Goal: Transaction & Acquisition: Obtain resource

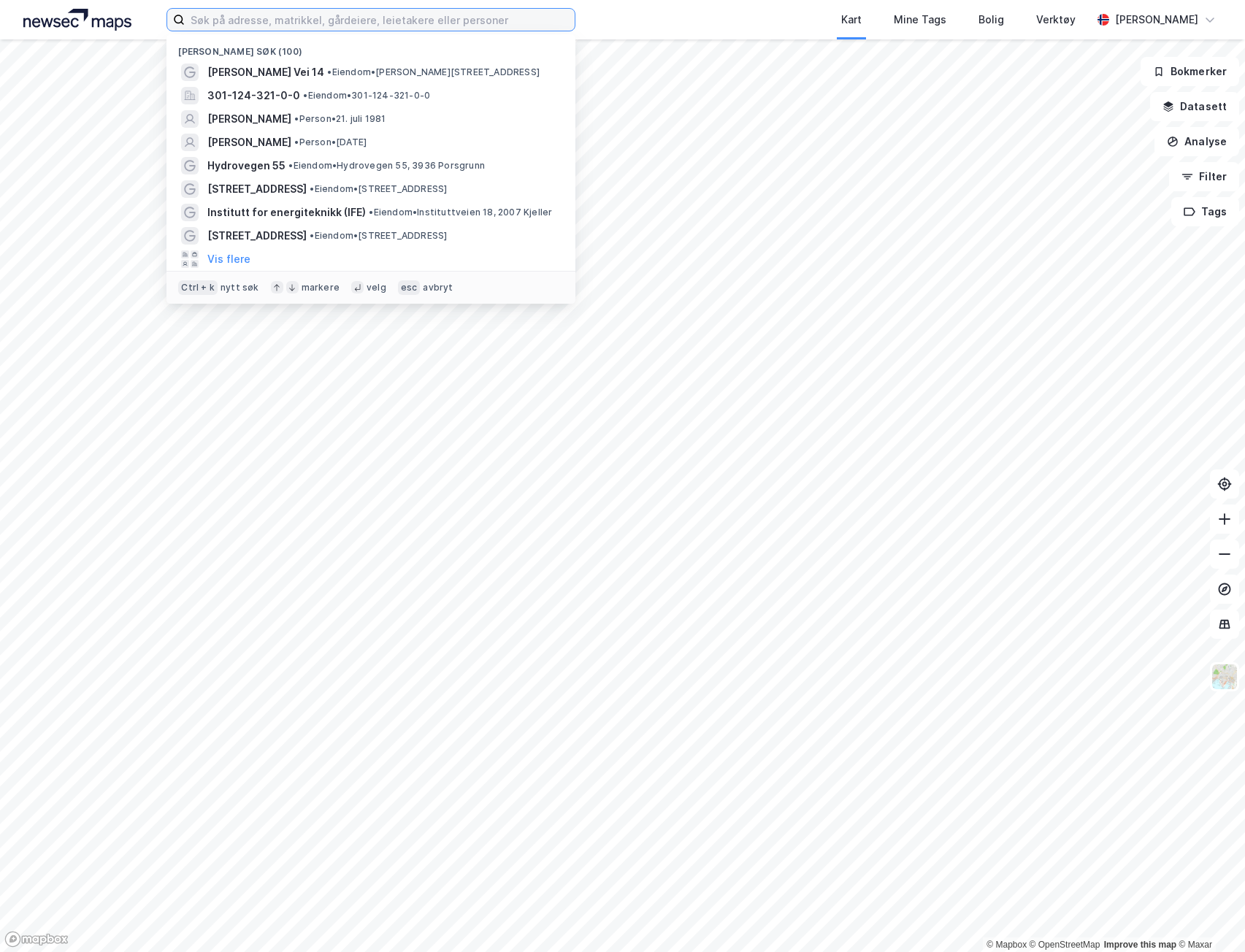
click at [428, 23] on input at bounding box center [379, 20] width 390 height 22
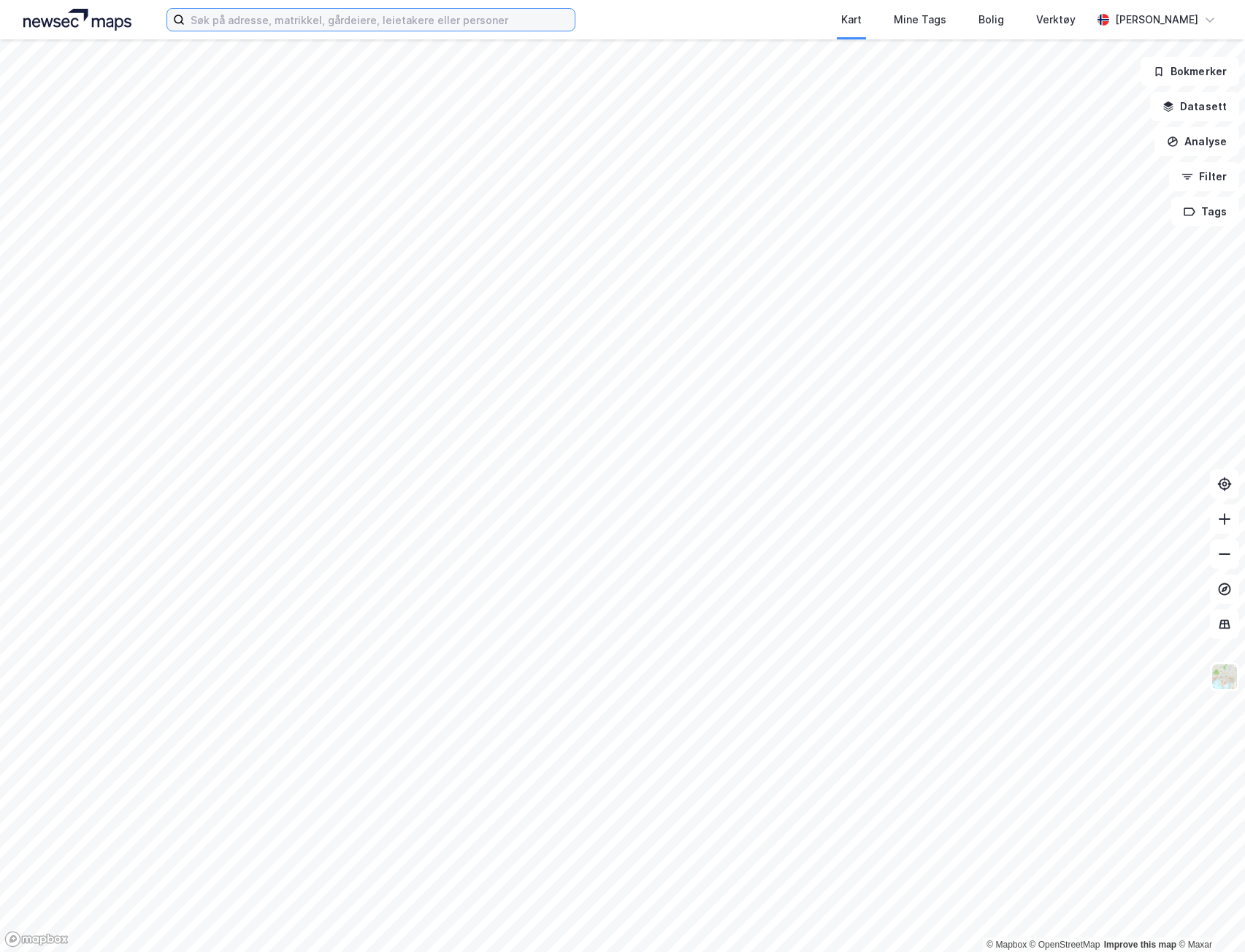
click at [324, 10] on input at bounding box center [379, 20] width 390 height 22
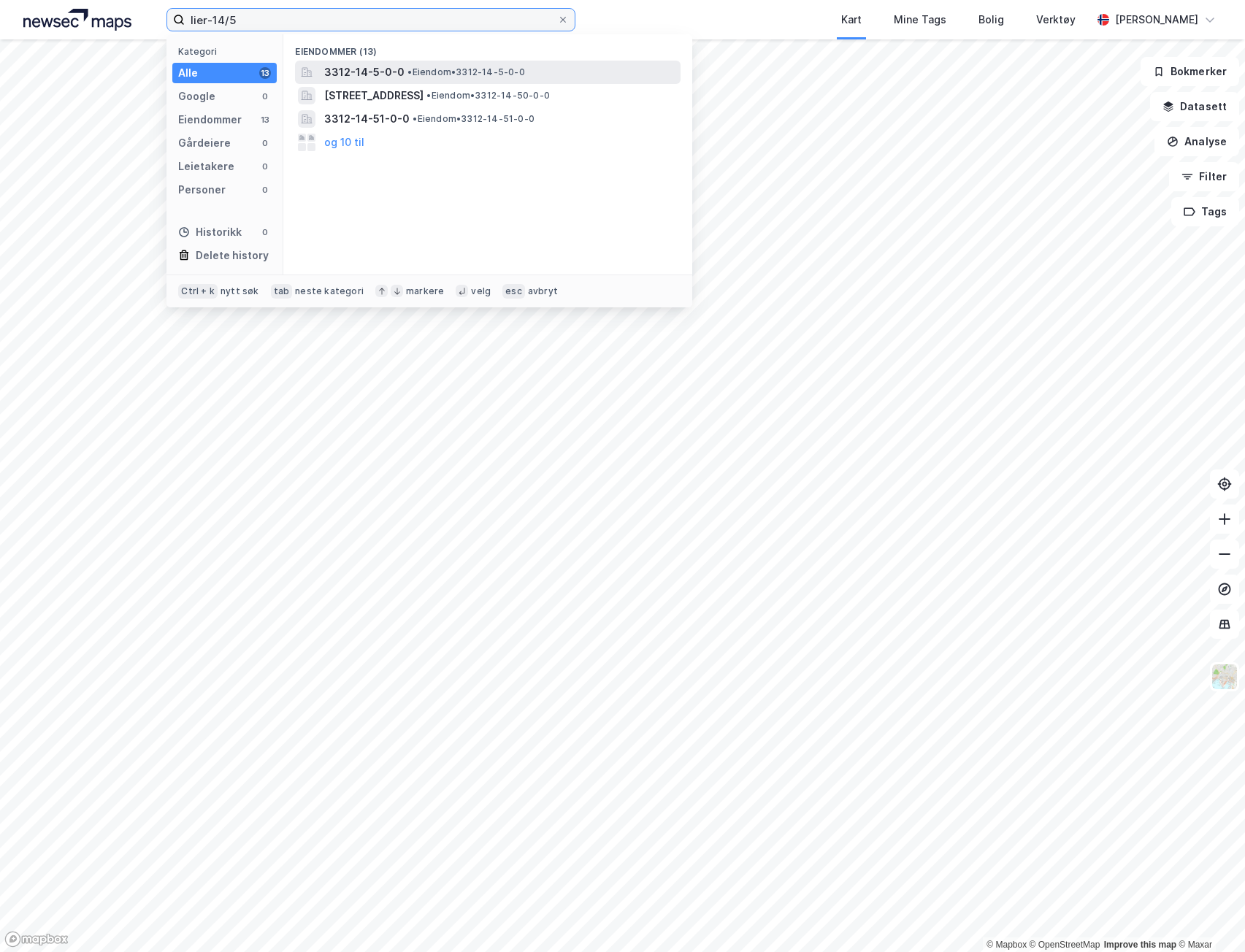
type input "lier-14/5"
click at [408, 71] on span "•" at bounding box center [410, 71] width 5 height 11
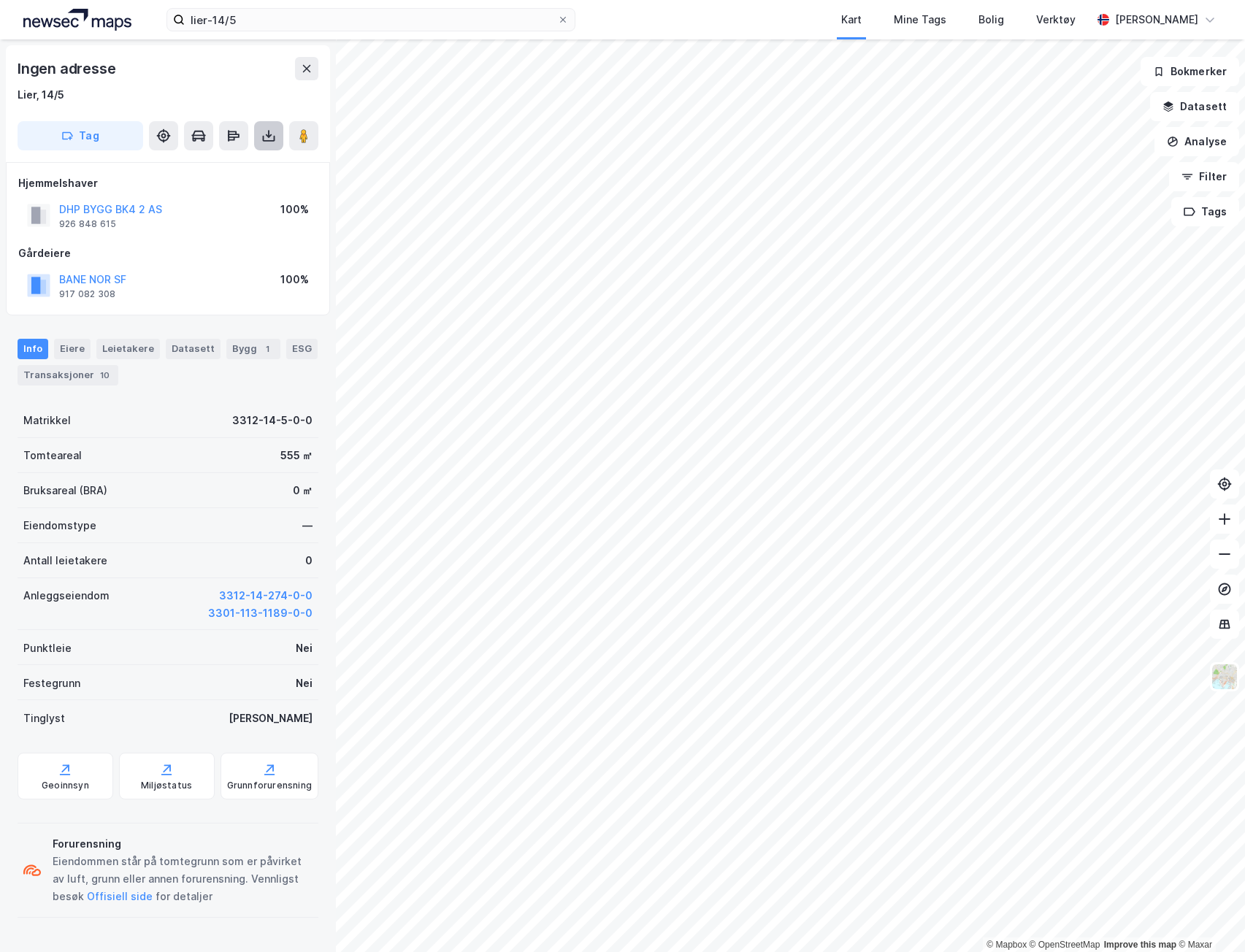
click at [261, 144] on button at bounding box center [269, 136] width 29 height 29
click at [250, 173] on div "Last ned grunnbok" at bounding box center [205, 165] width 156 height 24
click at [219, 189] on div "Last ned matrikkelrapport" at bounding box center [213, 188] width 120 height 12
